Goal: Information Seeking & Learning: Learn about a topic

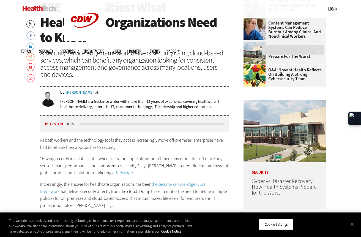
scroll to position [391, 0]
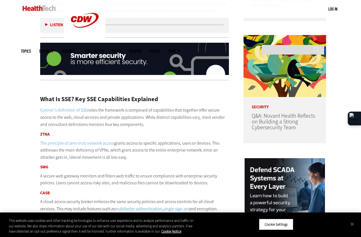
click at [169, 108] on p "Gartner’s definition of SSE notes the framework is composed of capabilities tha…" at bounding box center [134, 117] width 189 height 21
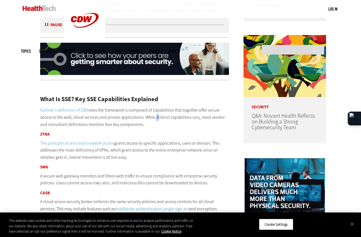
click at [154, 119] on p "Gartner’s definition of SSE notes the framework is composed of capabilities tha…" at bounding box center [134, 117] width 189 height 21
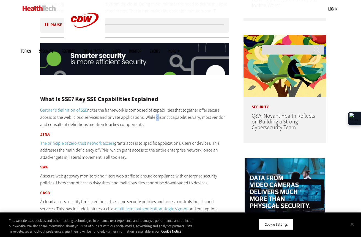
click at [353, 225] on button "Close" at bounding box center [352, 224] width 12 height 12
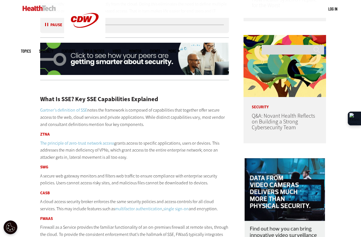
click at [42, 25] on div "Listen Pause 08:17" at bounding box center [134, 25] width 189 height 17
click at [44, 26] on div "Listen Pause" at bounding box center [55, 25] width 22 height 6
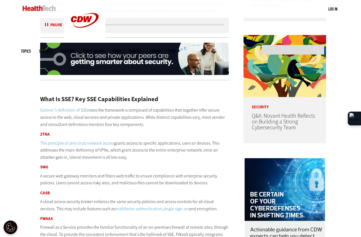
click at [46, 26] on button "Pause" at bounding box center [53, 25] width 17 height 4
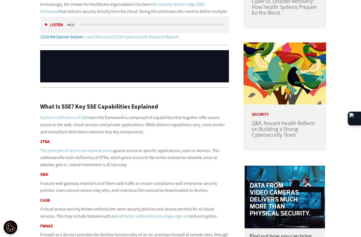
click at [175, 108] on h2 "What Is SSE? Key SSE Capabilities Explained" at bounding box center [134, 107] width 189 height 6
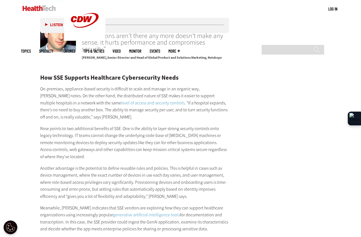
scroll to position [977, 0]
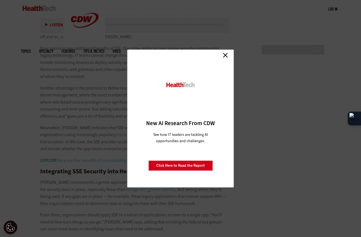
click at [225, 58] on link "Close" at bounding box center [225, 55] width 8 height 8
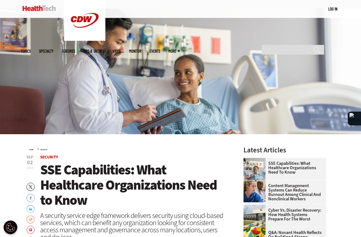
scroll to position [0, 0]
